Goal: Information Seeking & Learning: Learn about a topic

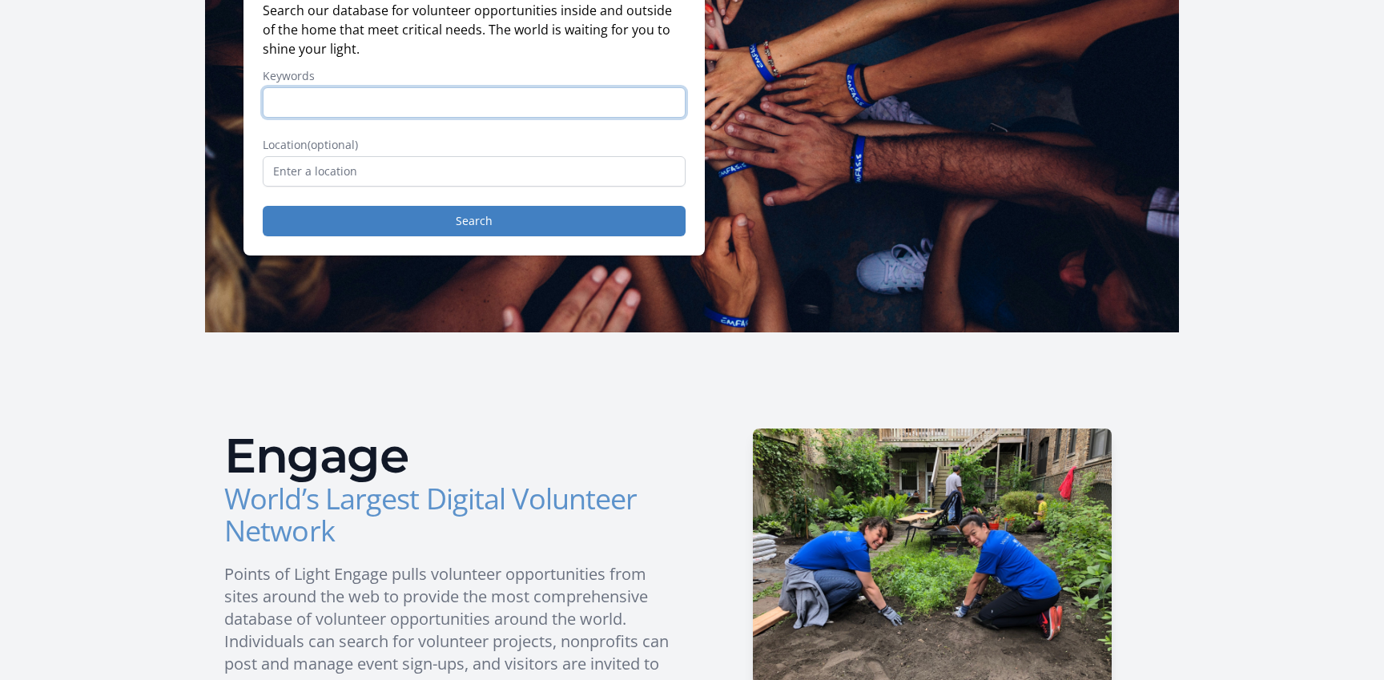
scroll to position [193, 0]
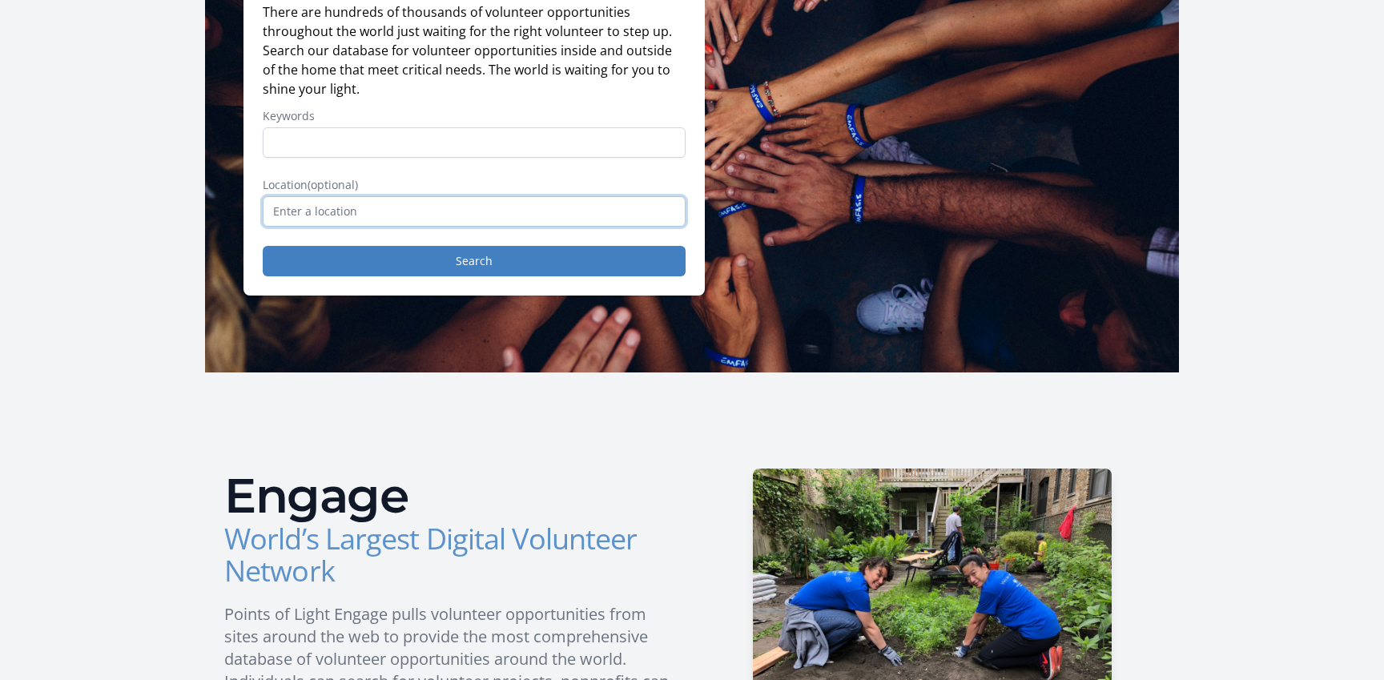
click at [312, 206] on input "text" at bounding box center [474, 211] width 423 height 30
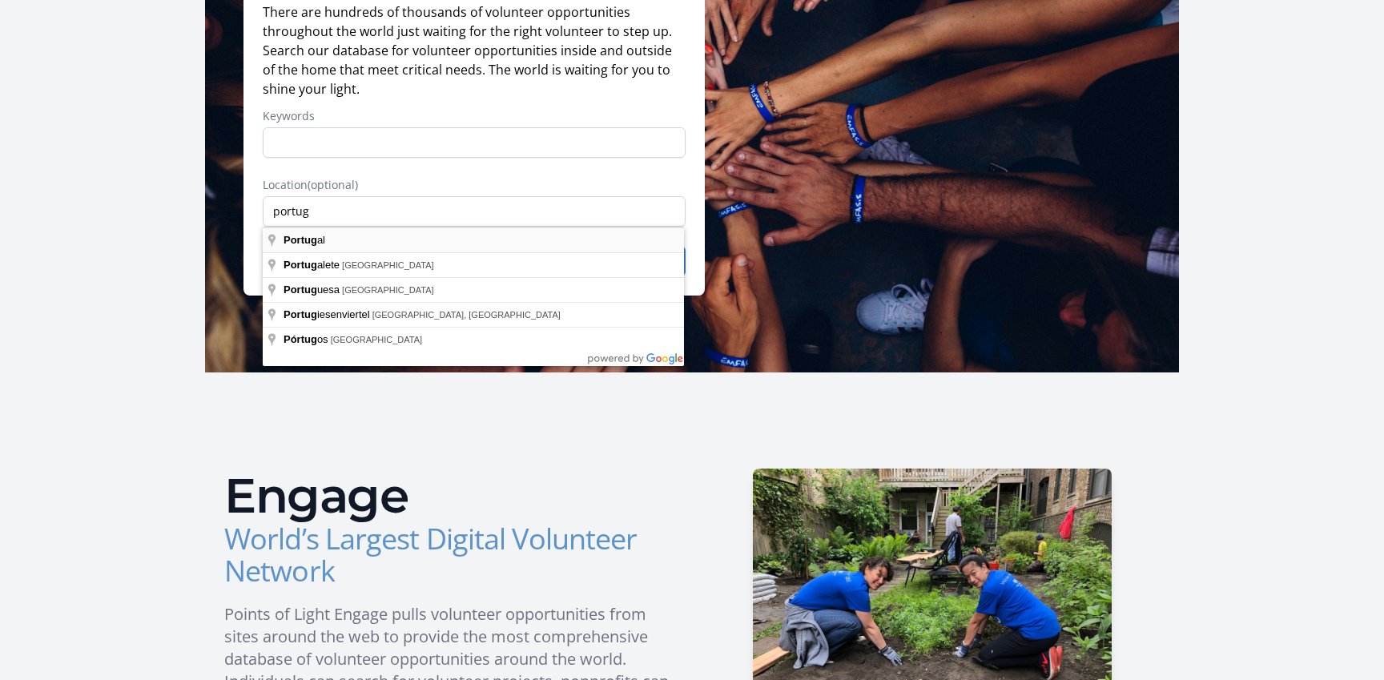
type input "[GEOGRAPHIC_DATA]"
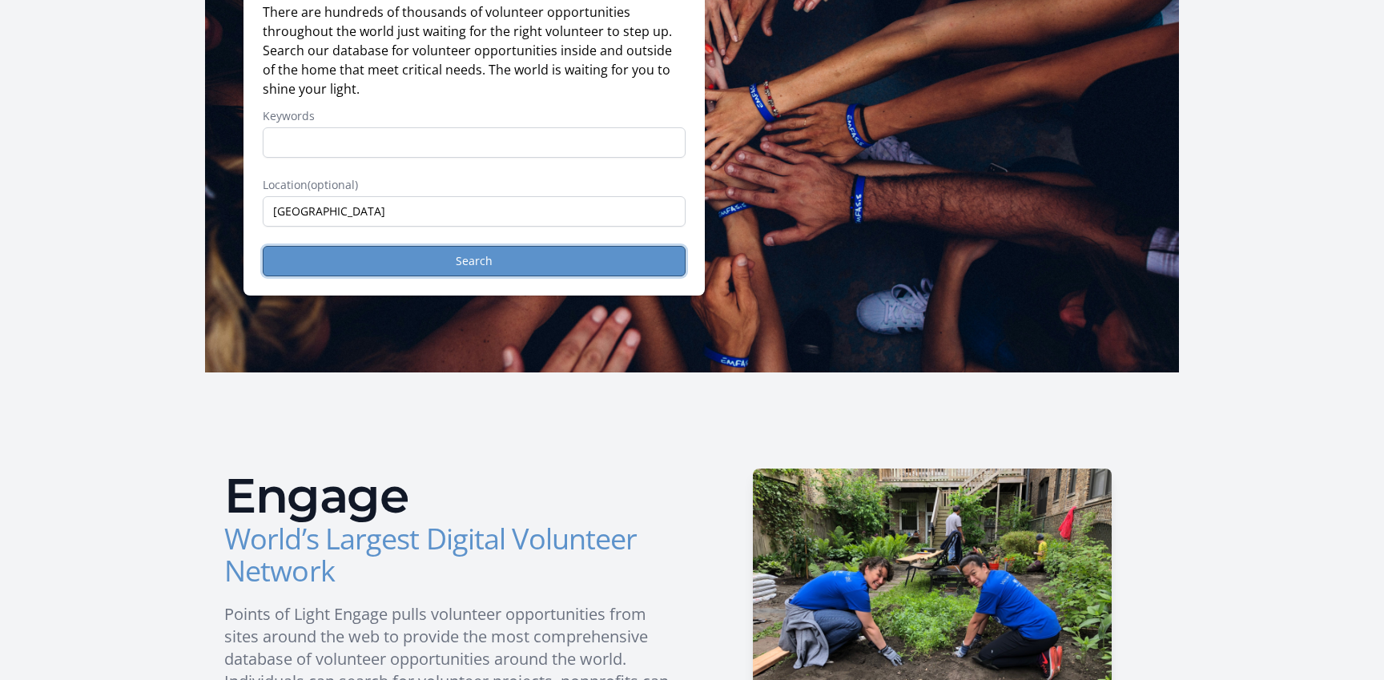
click at [354, 267] on button "Search" at bounding box center [474, 261] width 423 height 30
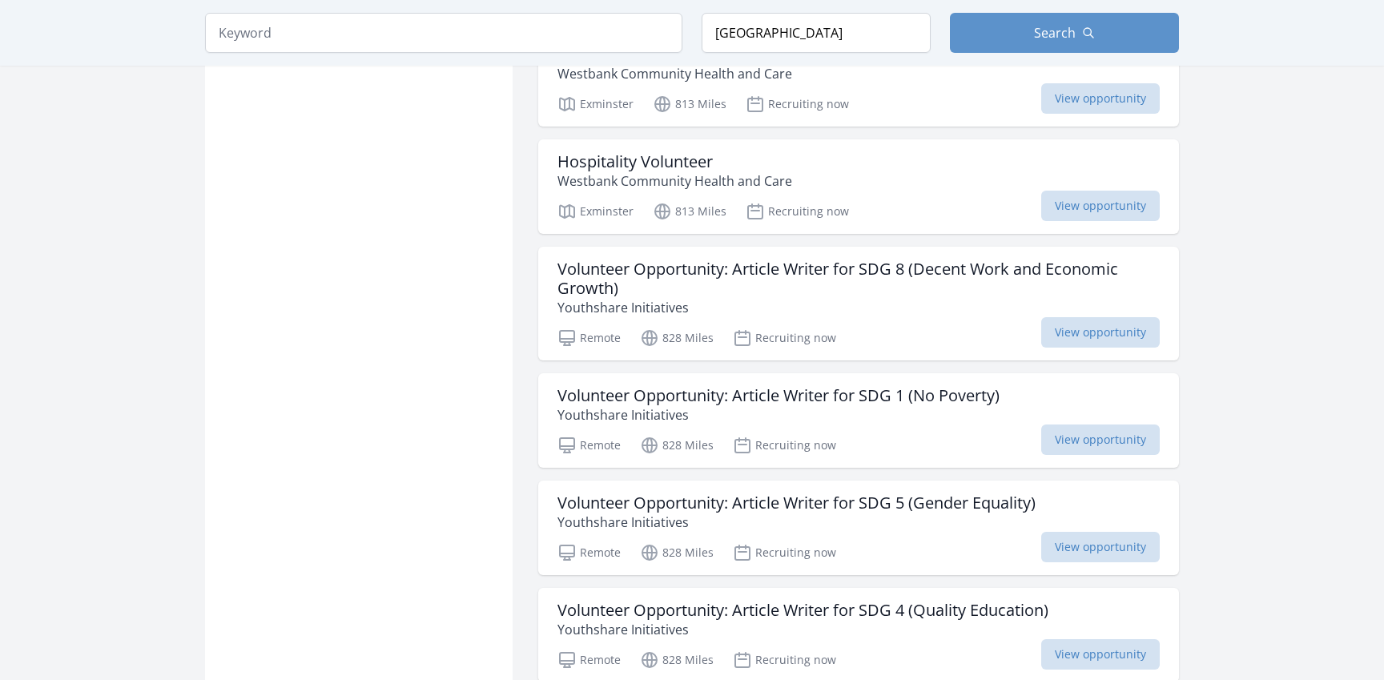
scroll to position [3611, 0]
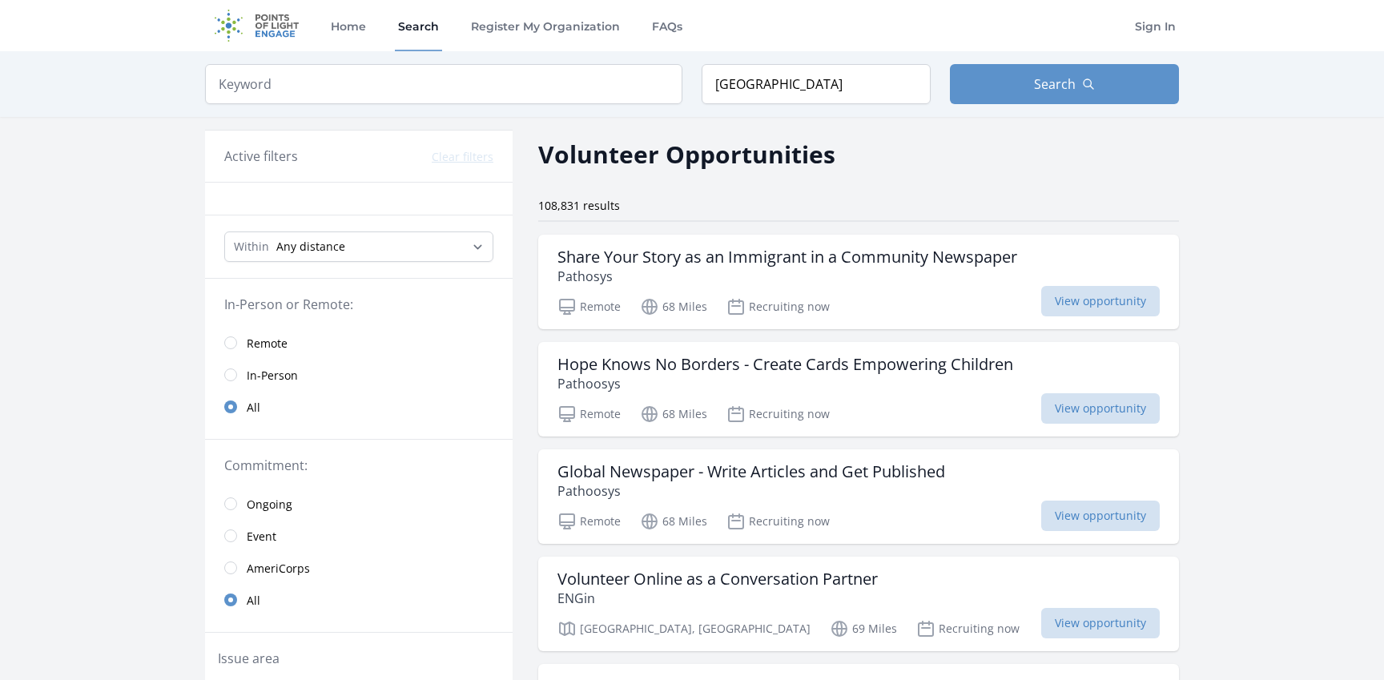
click at [279, 369] on span "In-Person" at bounding box center [272, 376] width 51 height 16
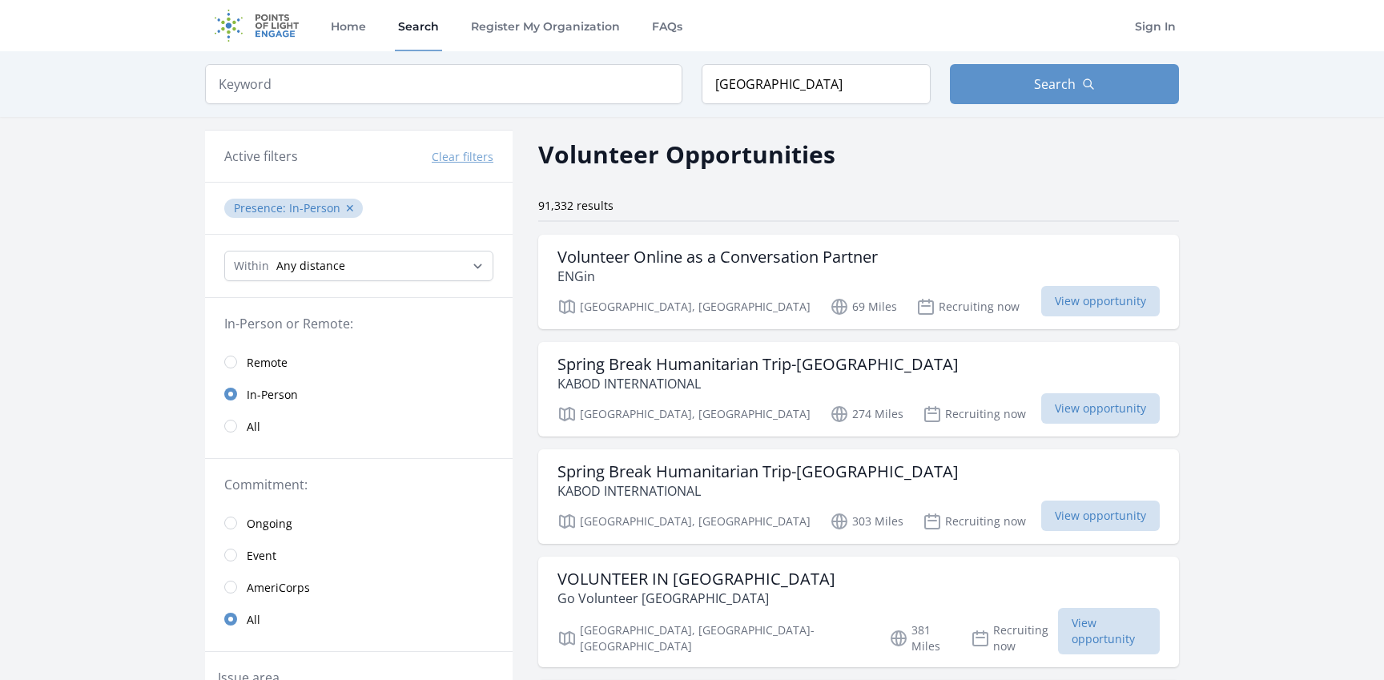
click at [271, 384] on span "In-Person" at bounding box center [272, 393] width 51 height 19
click at [279, 355] on span "Remote" at bounding box center [267, 363] width 41 height 16
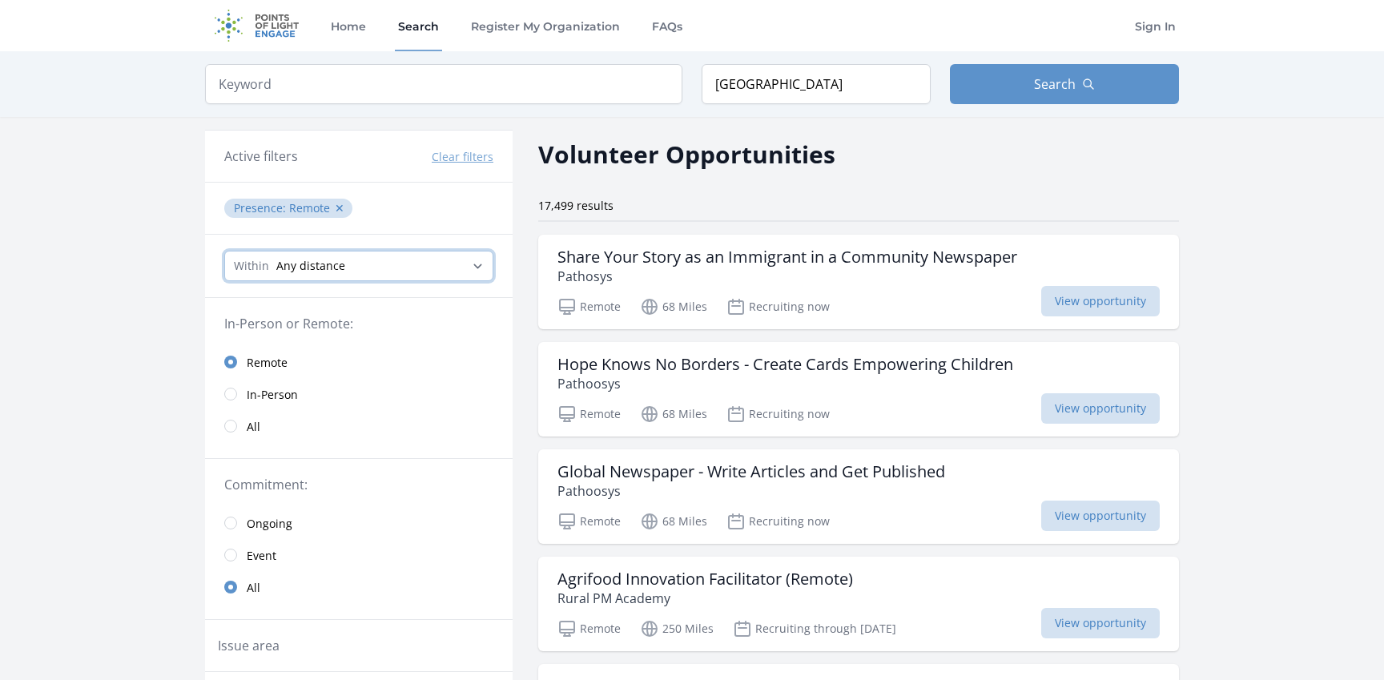
click at [475, 264] on select "Any distance , 5 Miles , 20 Miles , 50 Miles , 100 Miles" at bounding box center [358, 266] width 269 height 30
select select "160934"
click at [224, 251] on select "Any distance , 5 Miles , 20 Miles , 50 Miles , 100 Miles" at bounding box center [358, 266] width 269 height 30
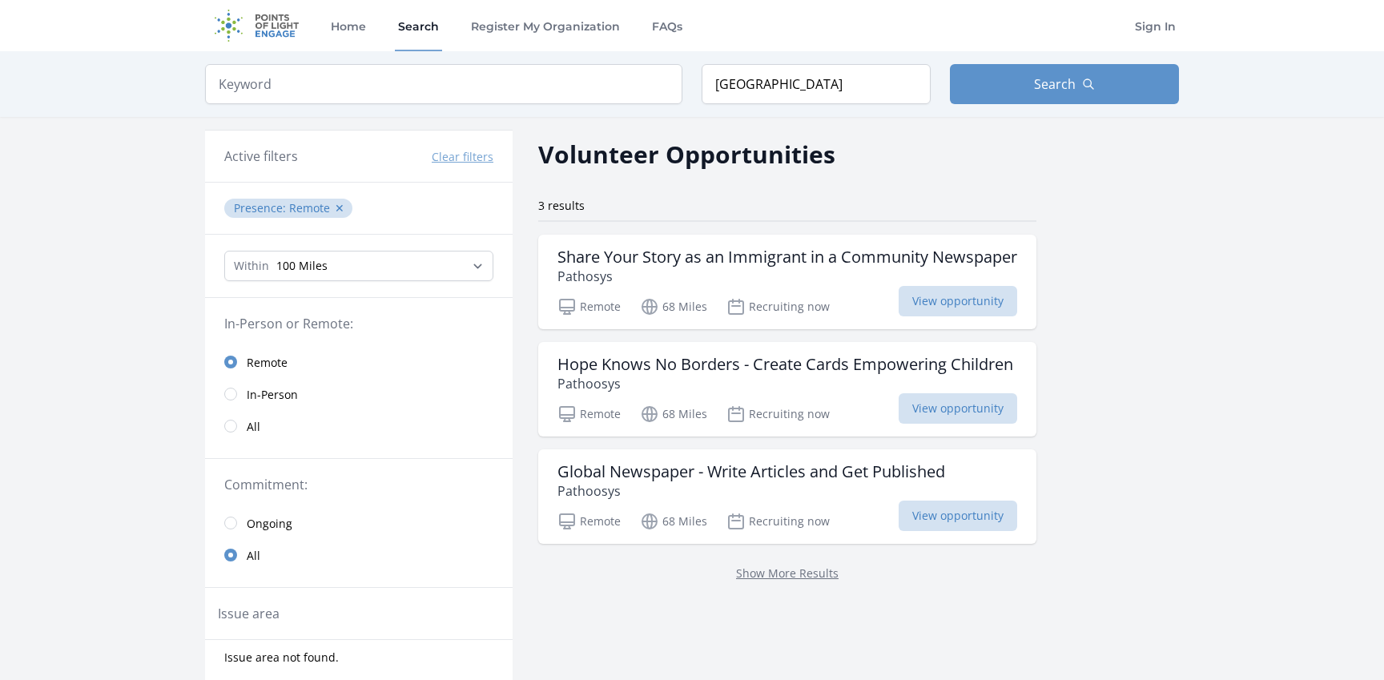
click at [260, 392] on span "In-Person" at bounding box center [272, 395] width 51 height 16
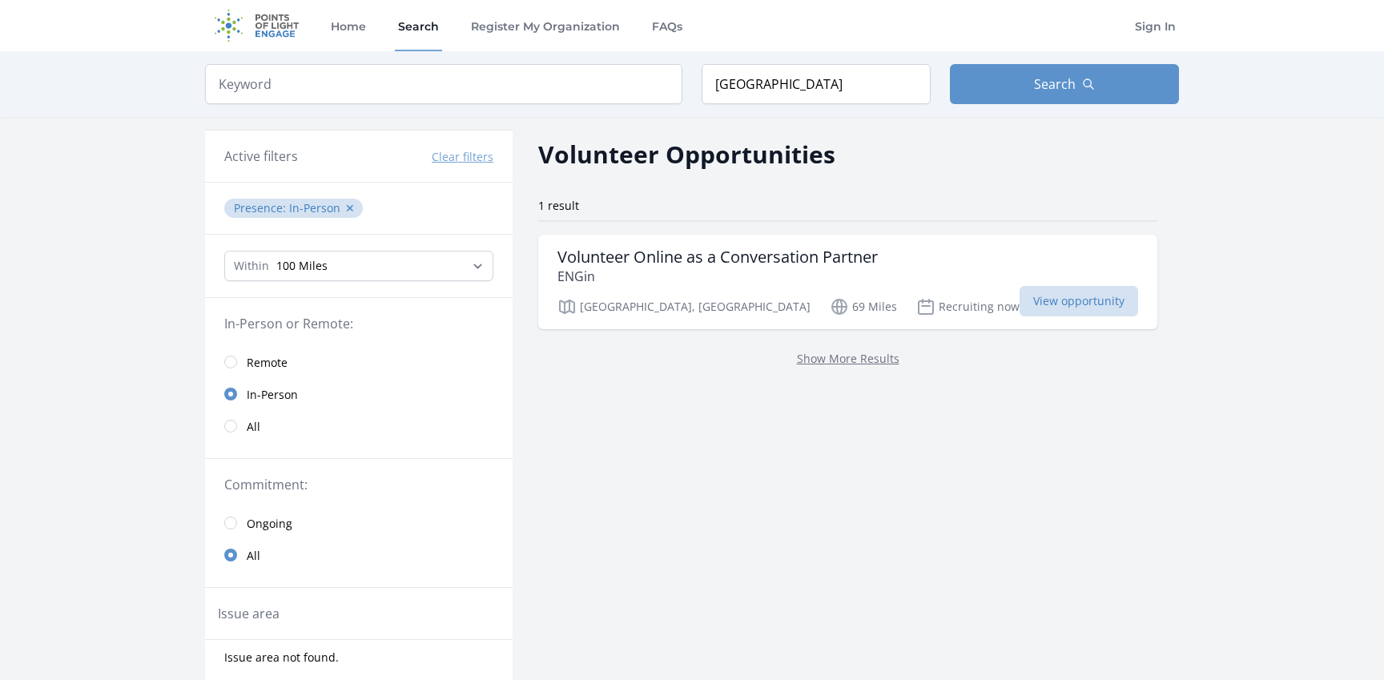
click at [252, 422] on span "All" at bounding box center [254, 427] width 14 height 16
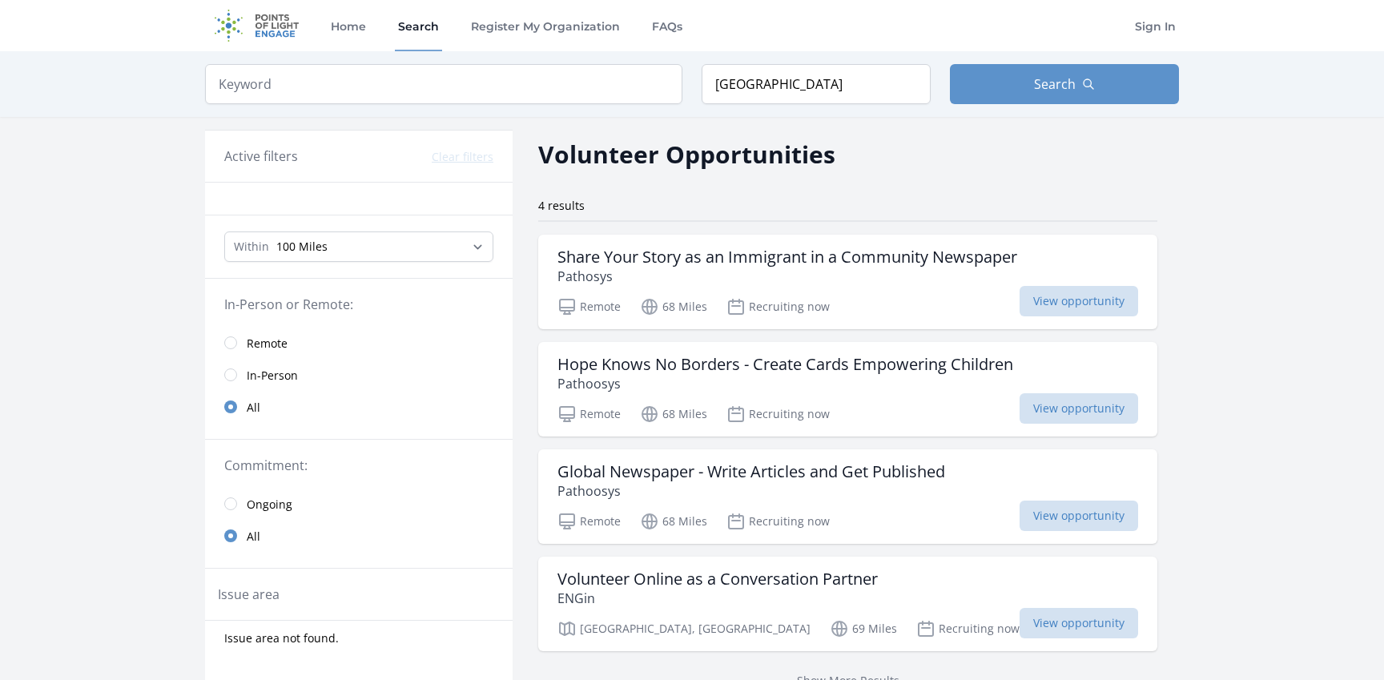
click at [283, 339] on span "Remote" at bounding box center [267, 343] width 41 height 16
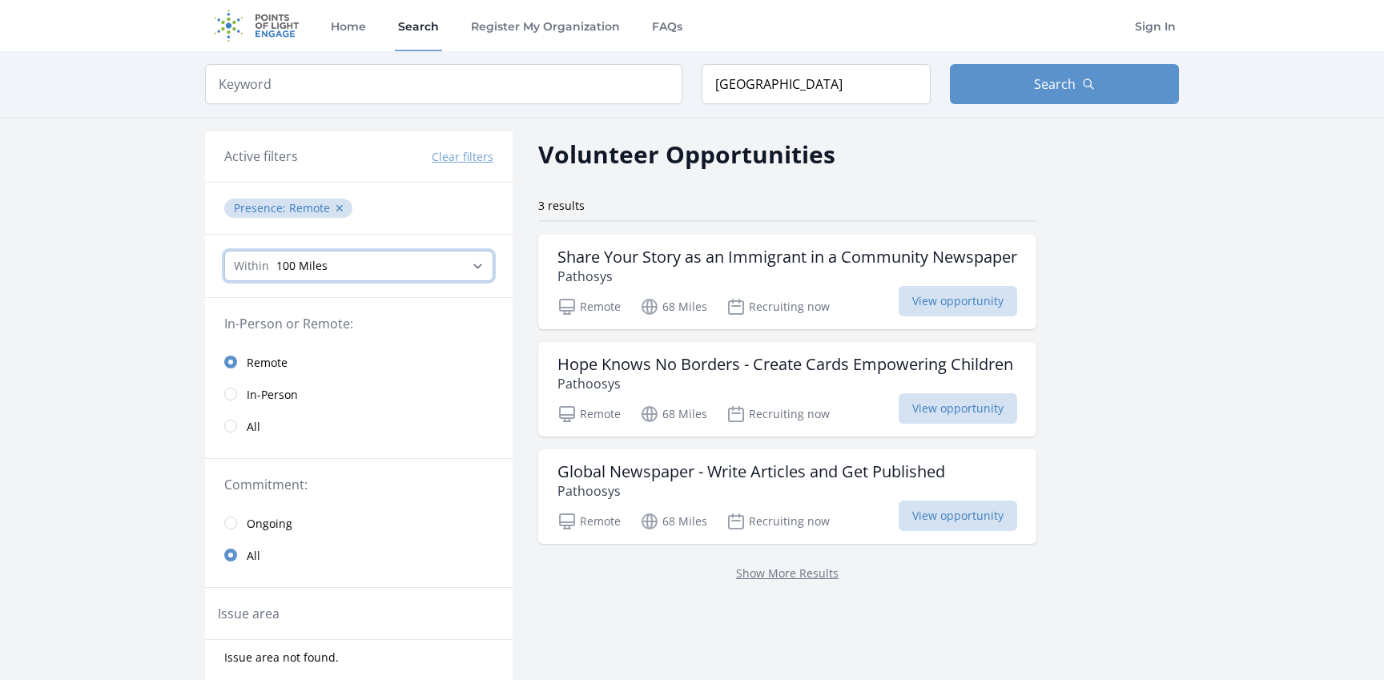
click at [435, 268] on select "Any distance , 5 Miles , 20 Miles , 50 Miles , 100 Miles" at bounding box center [358, 266] width 269 height 30
click at [474, 158] on button "Clear filters" at bounding box center [463, 157] width 62 height 16
